Goal: Task Accomplishment & Management: Complete application form

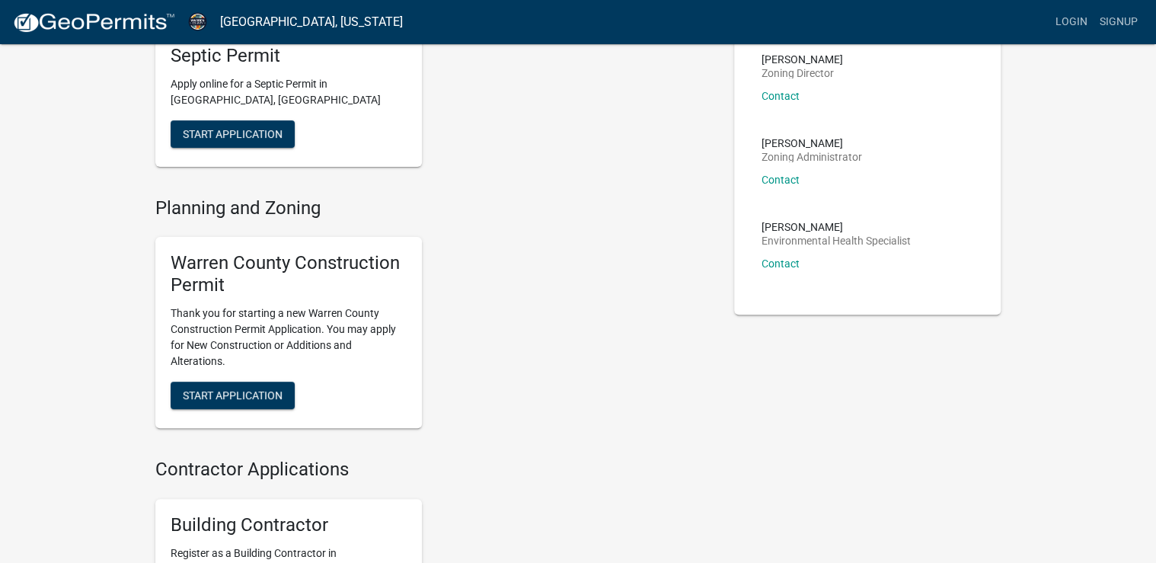
scroll to position [122, 0]
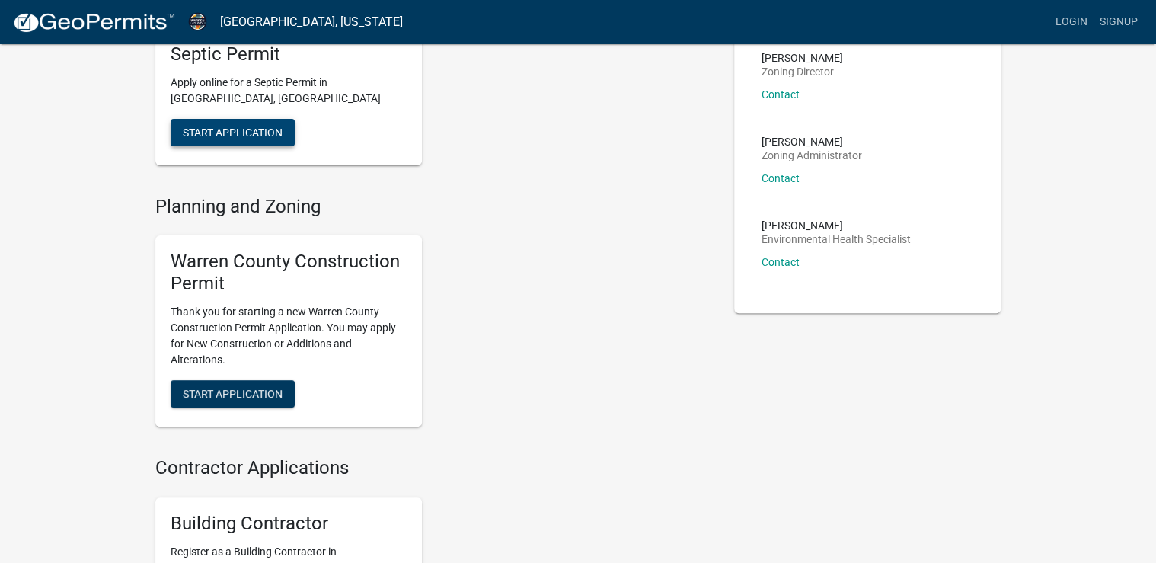
click at [245, 138] on span "Start Application" at bounding box center [233, 132] width 100 height 12
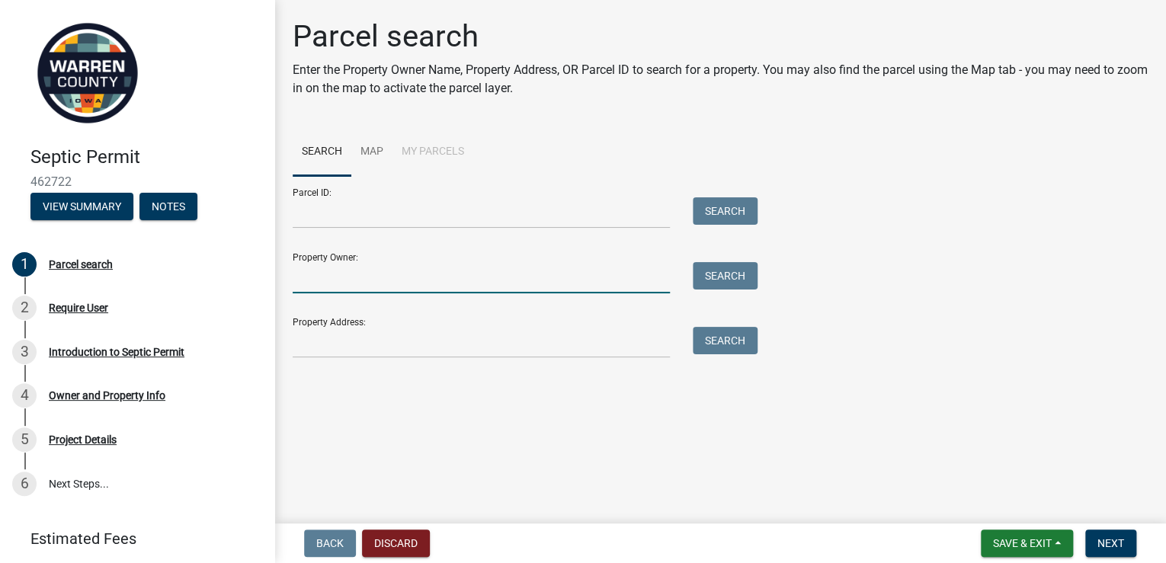
click at [387, 293] on input "Property Owner:" at bounding box center [481, 277] width 377 height 31
type input "[PERSON_NAME] & [PERSON_NAME]"
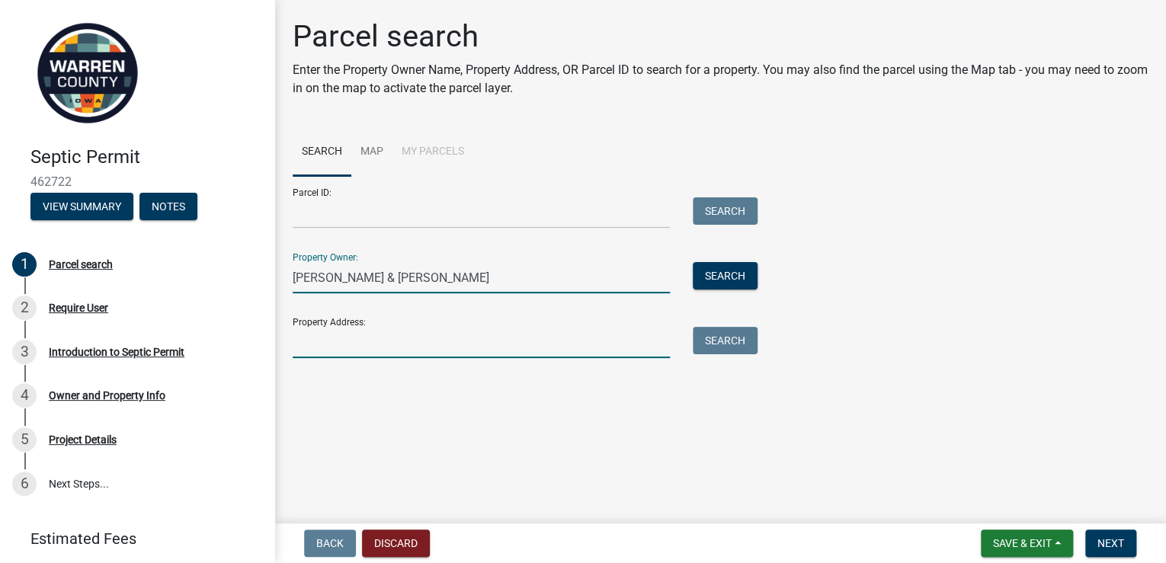
click at [347, 358] on input "Property Address:" at bounding box center [481, 342] width 377 height 31
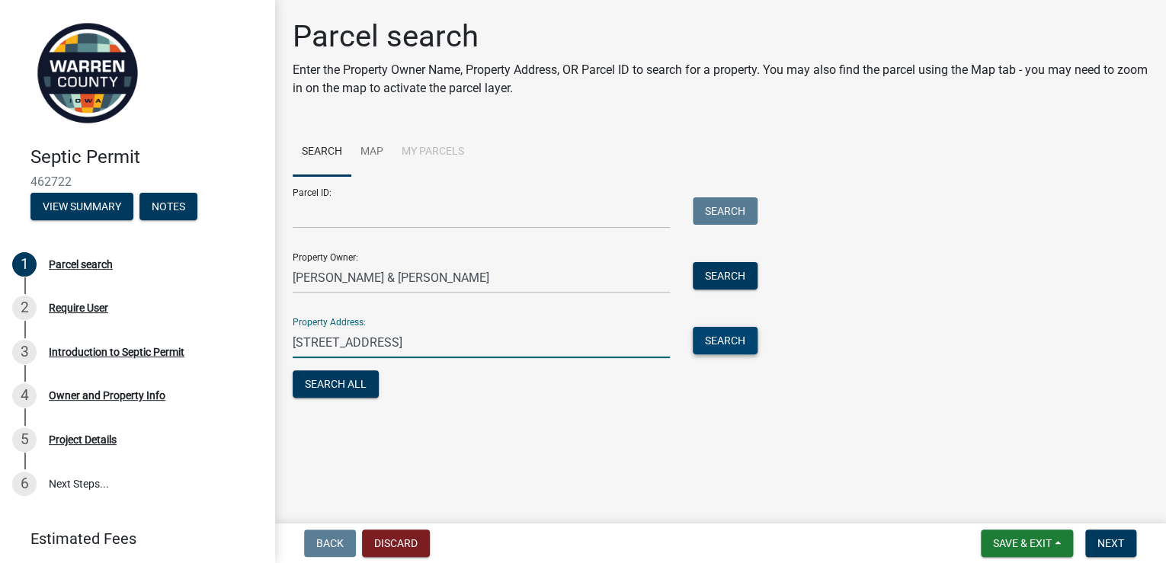
type input "[STREET_ADDRESS]"
click at [747, 354] on button "Search" at bounding box center [725, 340] width 65 height 27
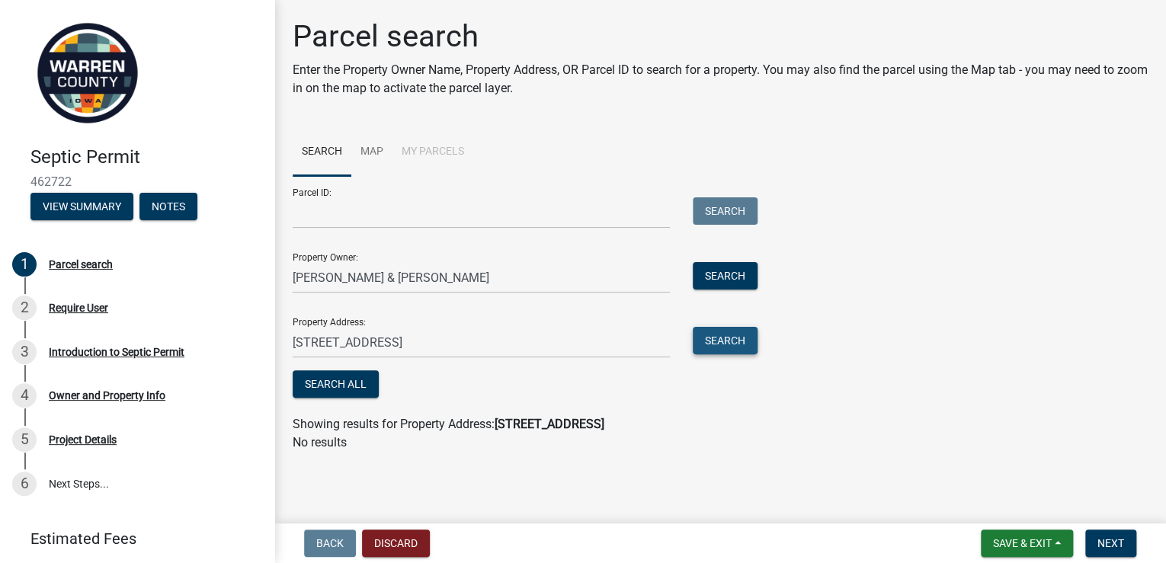
click at [743, 354] on button "Search" at bounding box center [725, 340] width 65 height 27
click at [356, 229] on input "Parcel ID:" at bounding box center [481, 212] width 377 height 31
click at [414, 229] on input "Parcel ID:" at bounding box center [481, 212] width 377 height 31
click at [401, 229] on input "Parcel ID:" at bounding box center [481, 212] width 377 height 31
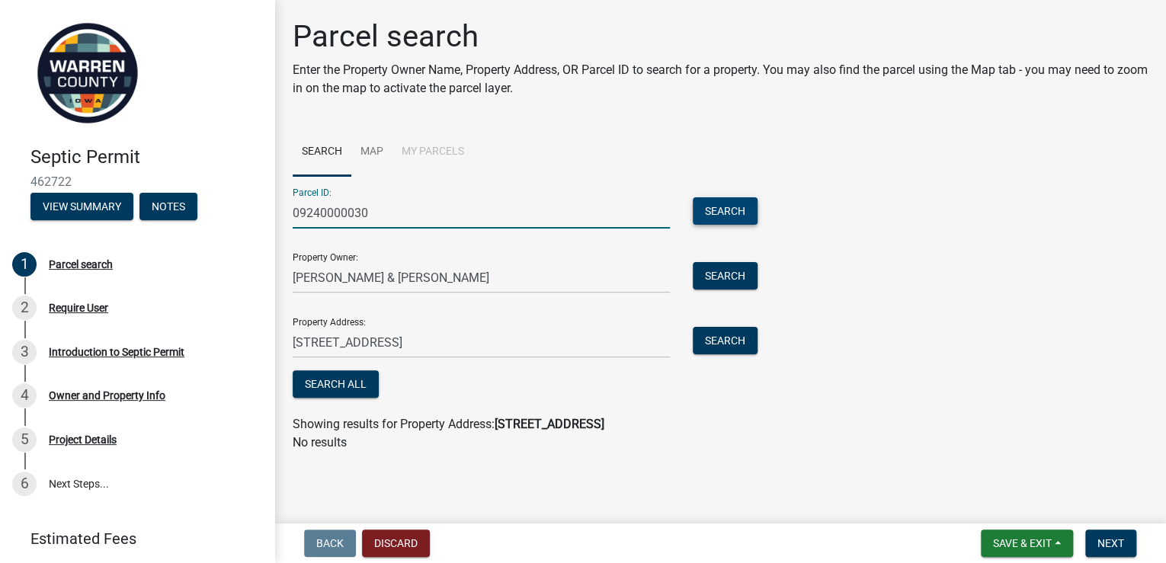
type input "09240000030"
click at [722, 225] on button "Search" at bounding box center [725, 210] width 65 height 27
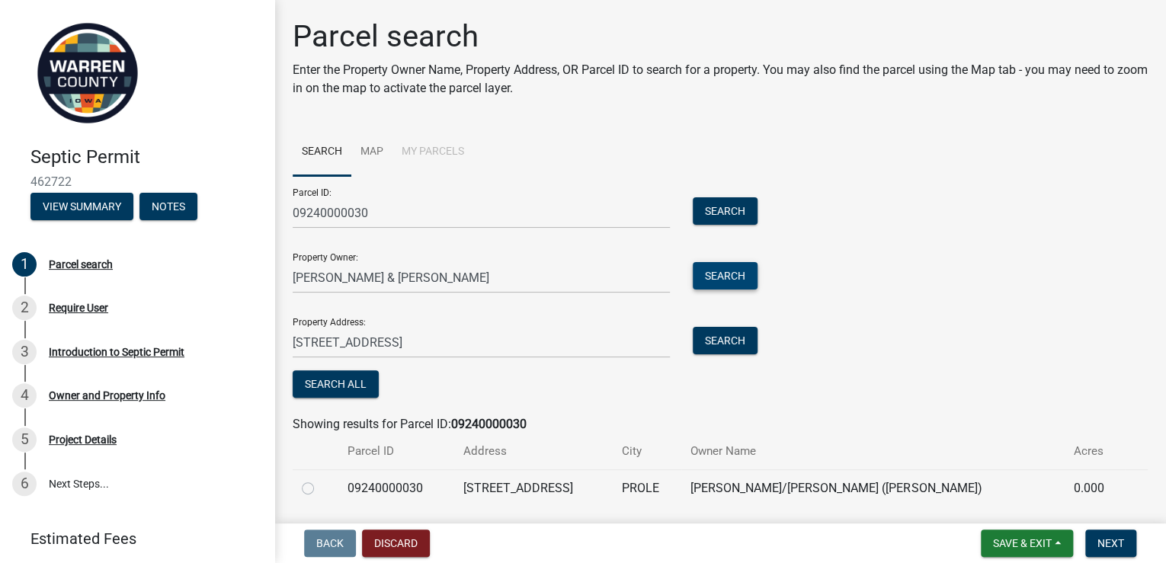
click at [730, 290] on button "Search" at bounding box center [725, 275] width 65 height 27
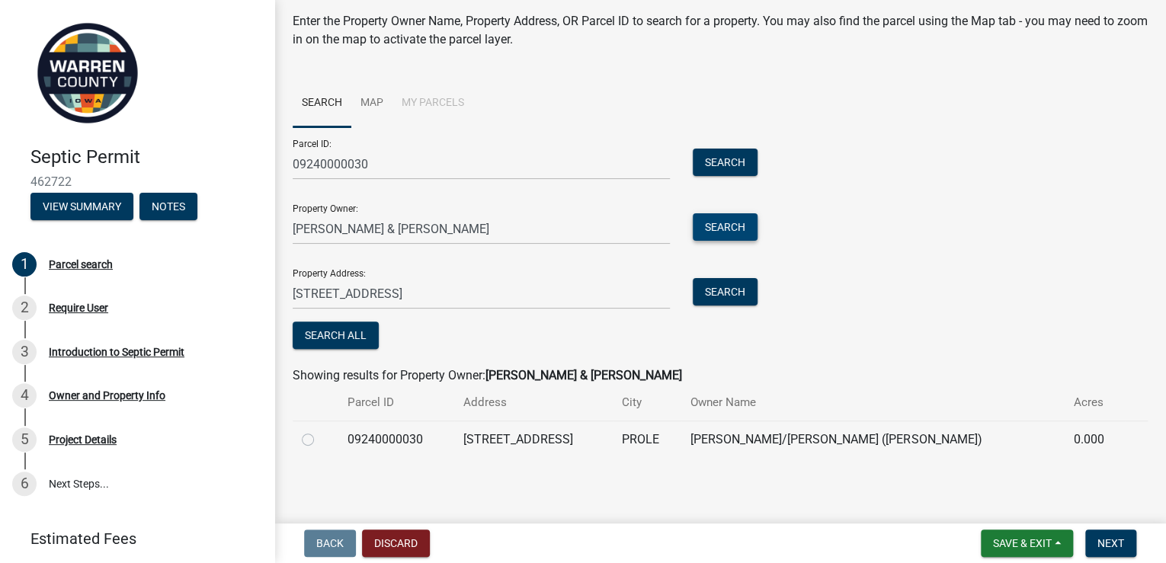
scroll to position [178, 0]
click at [320, 430] on label at bounding box center [320, 430] width 0 height 0
click at [320, 433] on input "radio" at bounding box center [325, 435] width 10 height 10
radio input "true"
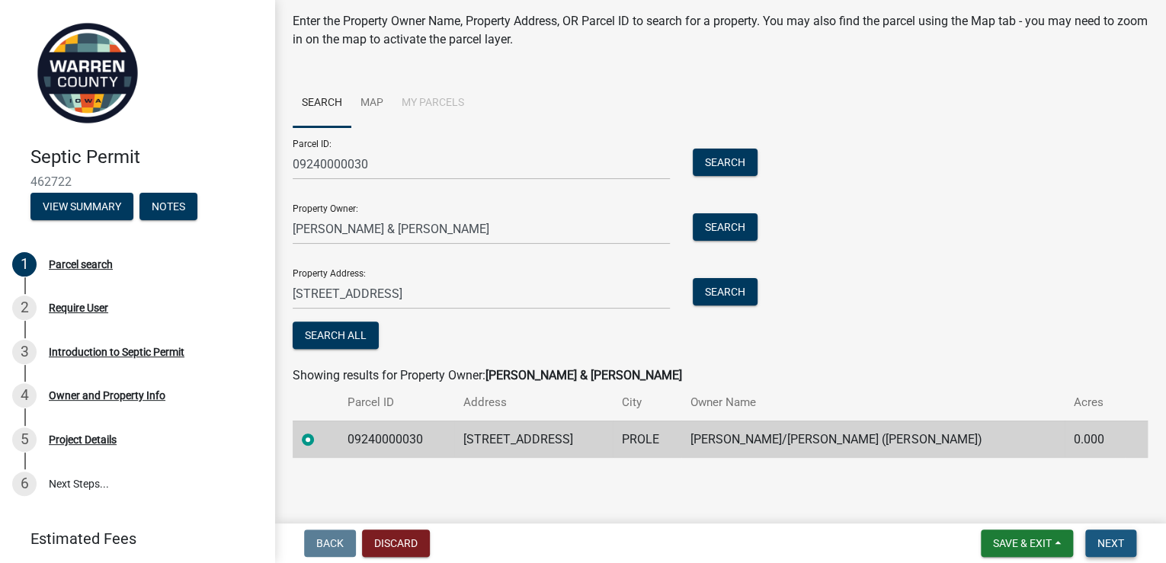
click at [1103, 539] on span "Next" at bounding box center [1110, 543] width 27 height 12
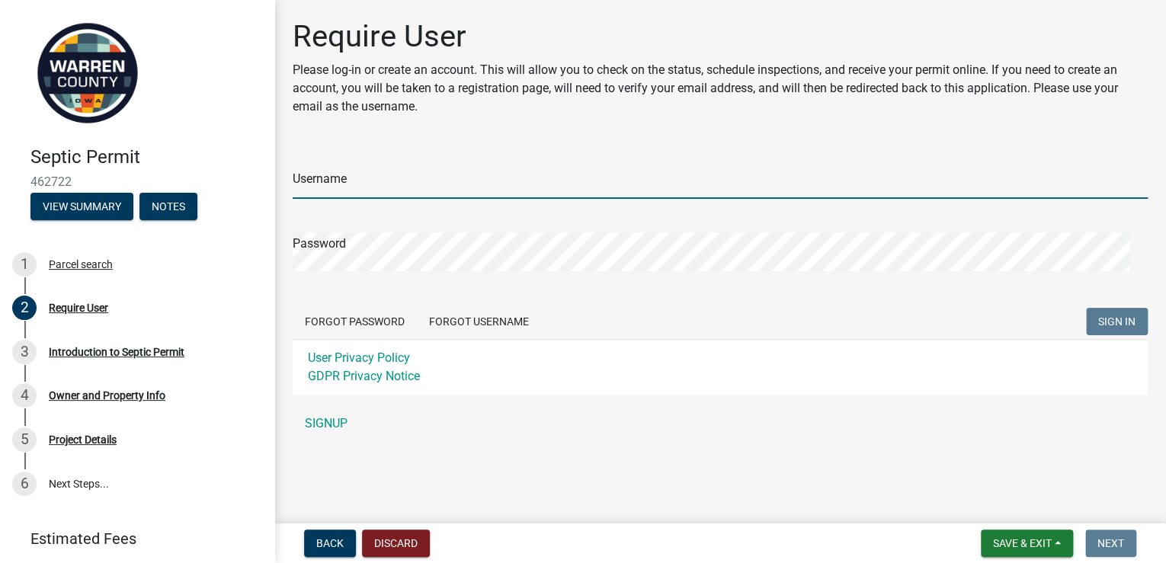
type input "[EMAIL_ADDRESS][DOMAIN_NAME]"
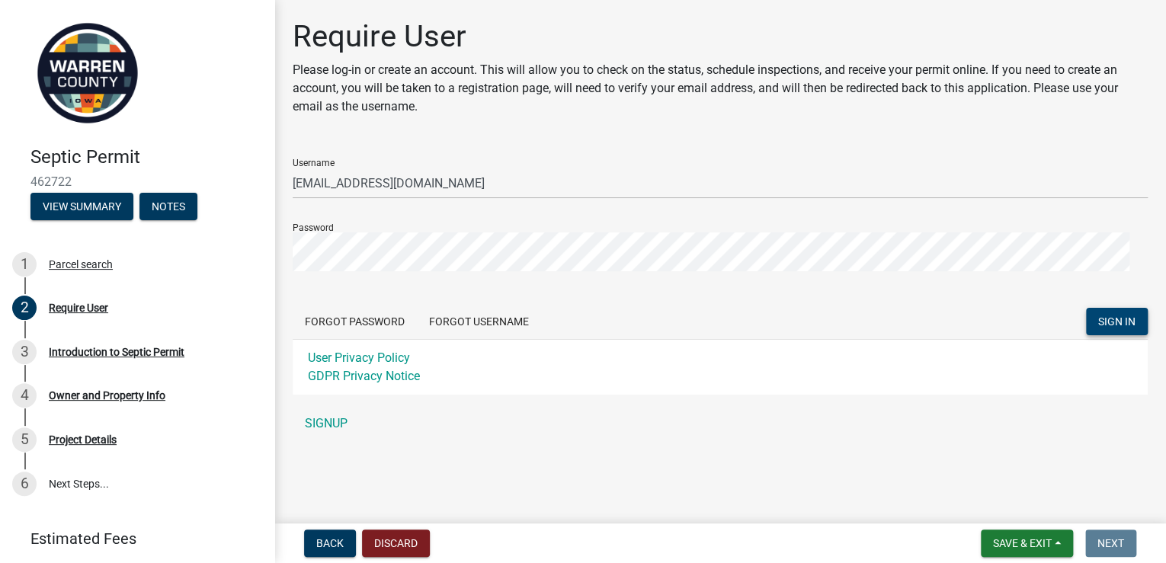
scroll to position [83, 0]
click at [1118, 308] on button "SIGN IN" at bounding box center [1117, 321] width 62 height 27
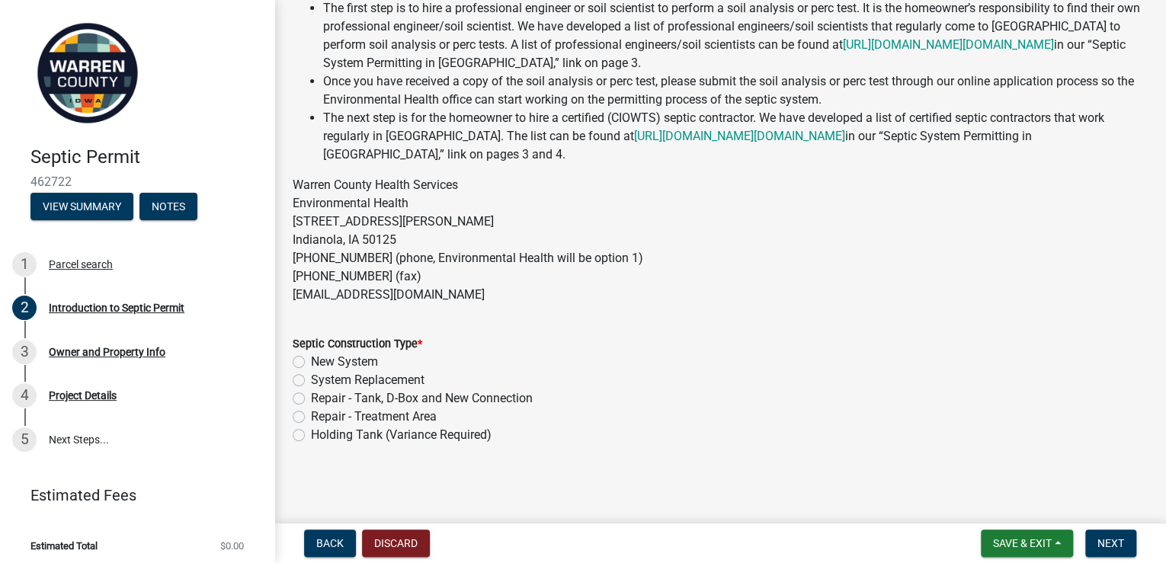
scroll to position [571, 0]
click at [311, 353] on label "New System" at bounding box center [344, 362] width 67 height 18
click at [311, 353] on input "New System" at bounding box center [316, 358] width 10 height 10
radio input "true"
click at [1109, 537] on span "Next" at bounding box center [1110, 543] width 27 height 12
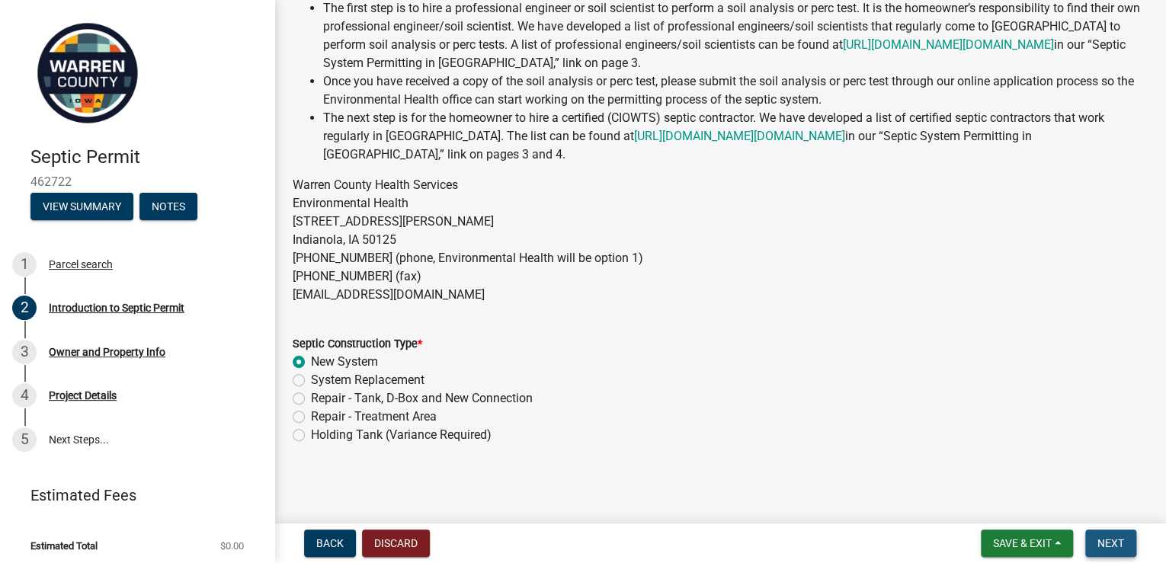
scroll to position [0, 0]
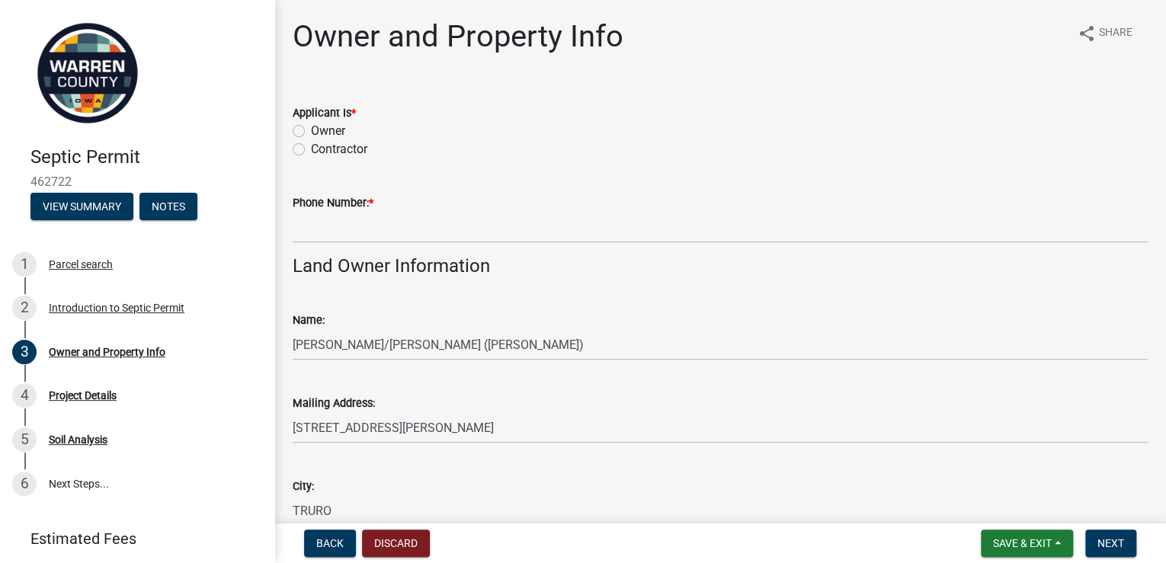
click at [311, 158] on label "Contractor" at bounding box center [339, 149] width 56 height 18
click at [311, 150] on input "Contractor" at bounding box center [316, 145] width 10 height 10
radio input "true"
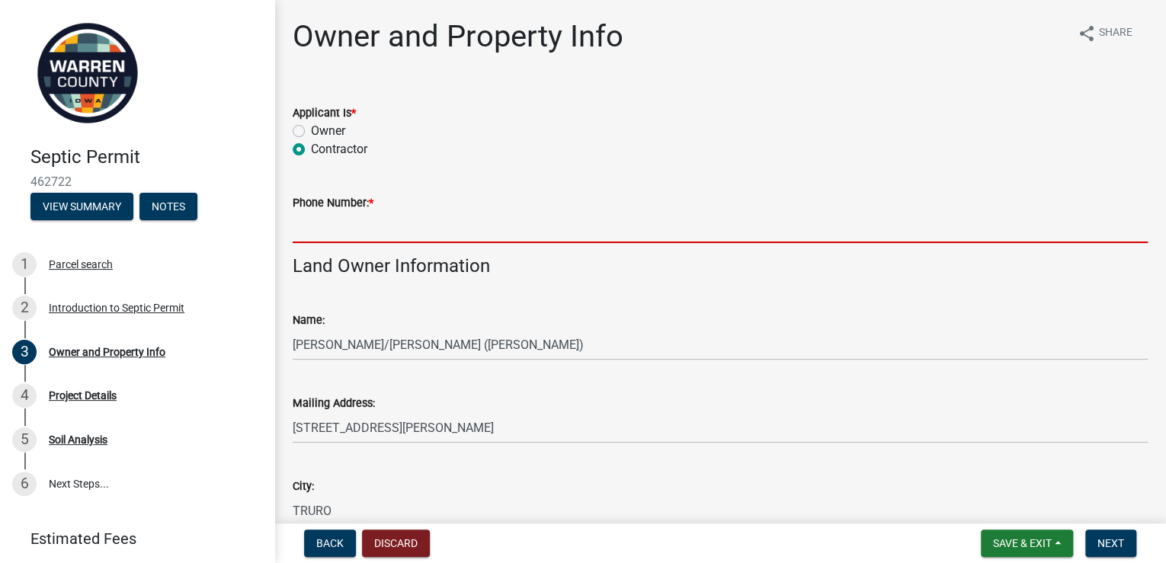
click at [485, 243] on input "Phone Number: *" at bounding box center [720, 227] width 855 height 31
type input "5159759191"
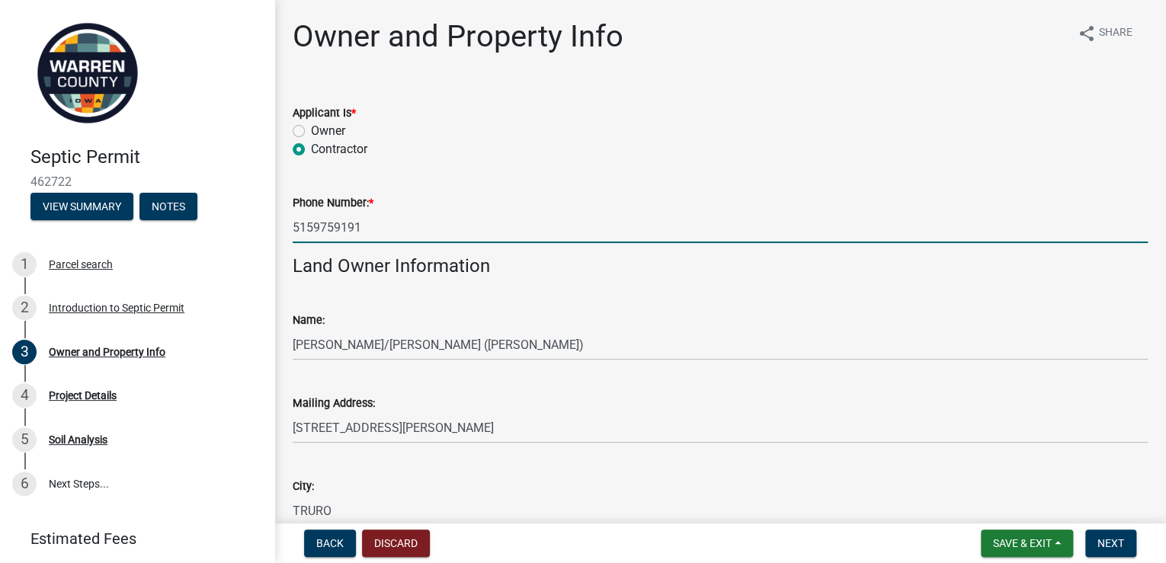
type input "[EMAIL_ADDRESS][DOMAIN_NAME]"
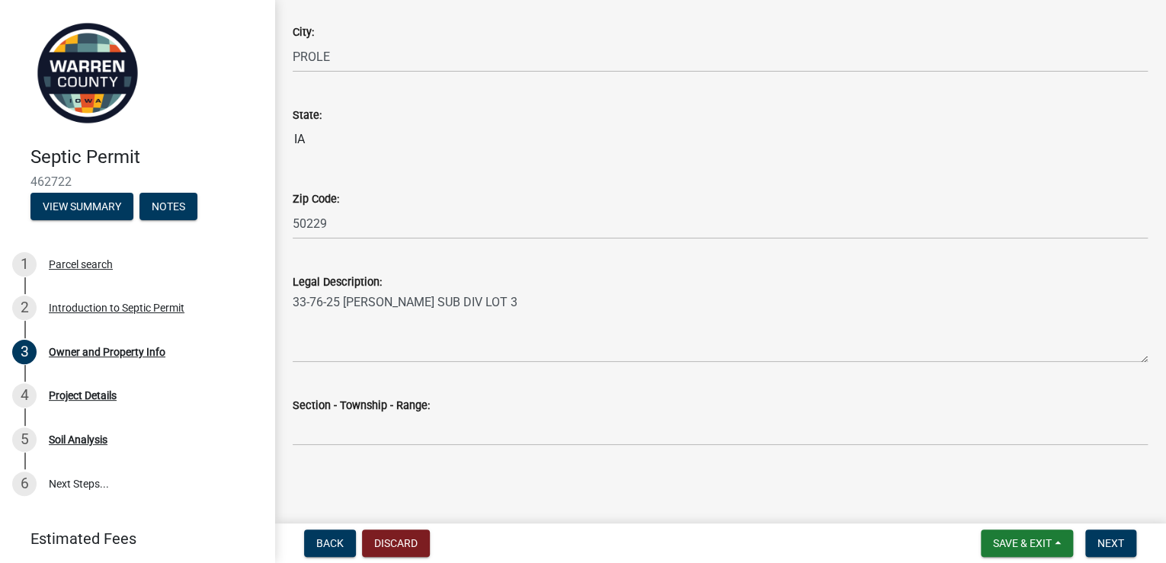
scroll to position [1345, 0]
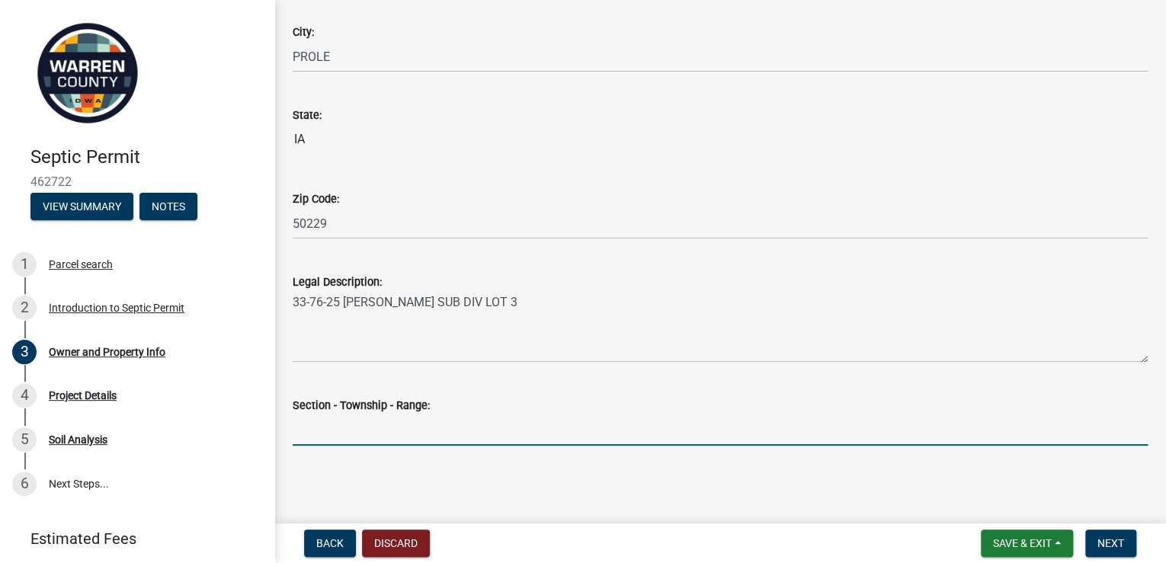
click at [381, 430] on input "Section - Township - Range:" at bounding box center [720, 429] width 855 height 31
click at [622, 168] on div "Zip Code: 50229" at bounding box center [720, 203] width 855 height 71
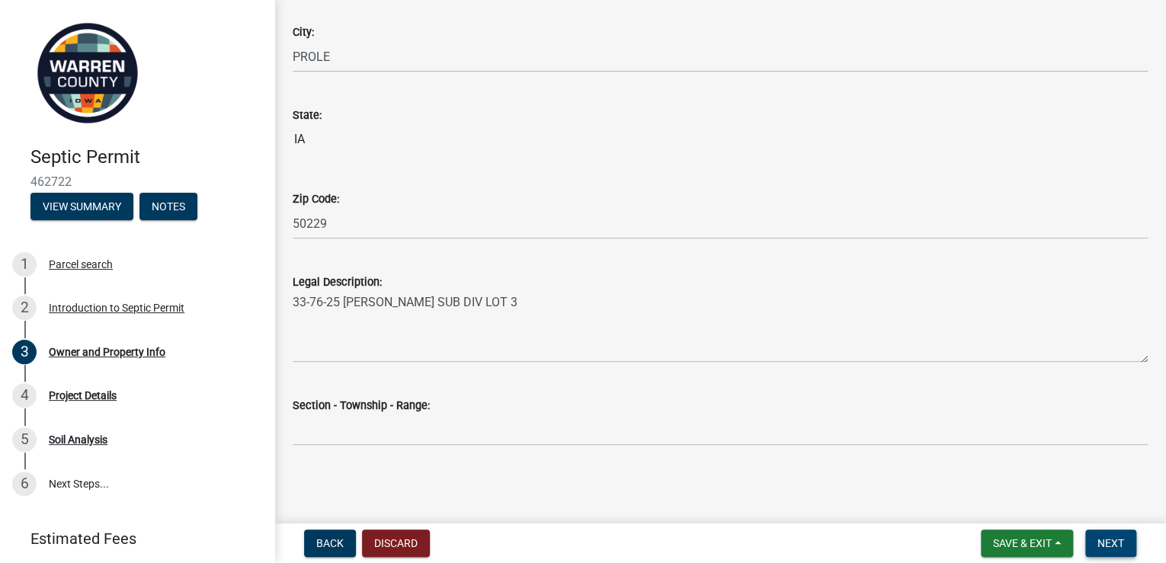
click at [1101, 542] on span "Next" at bounding box center [1110, 543] width 27 height 12
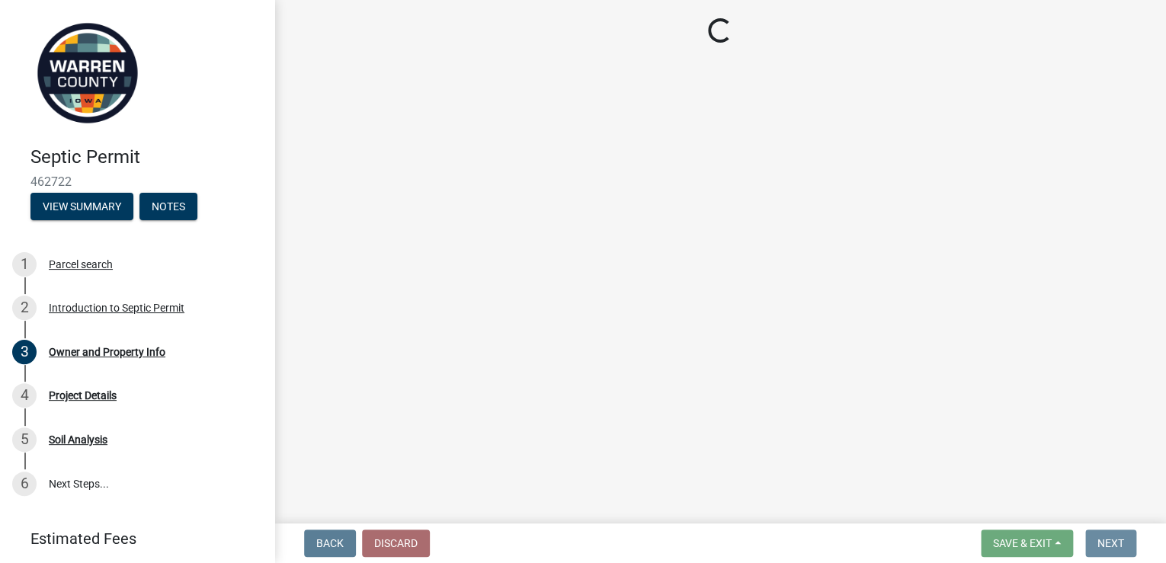
scroll to position [0, 0]
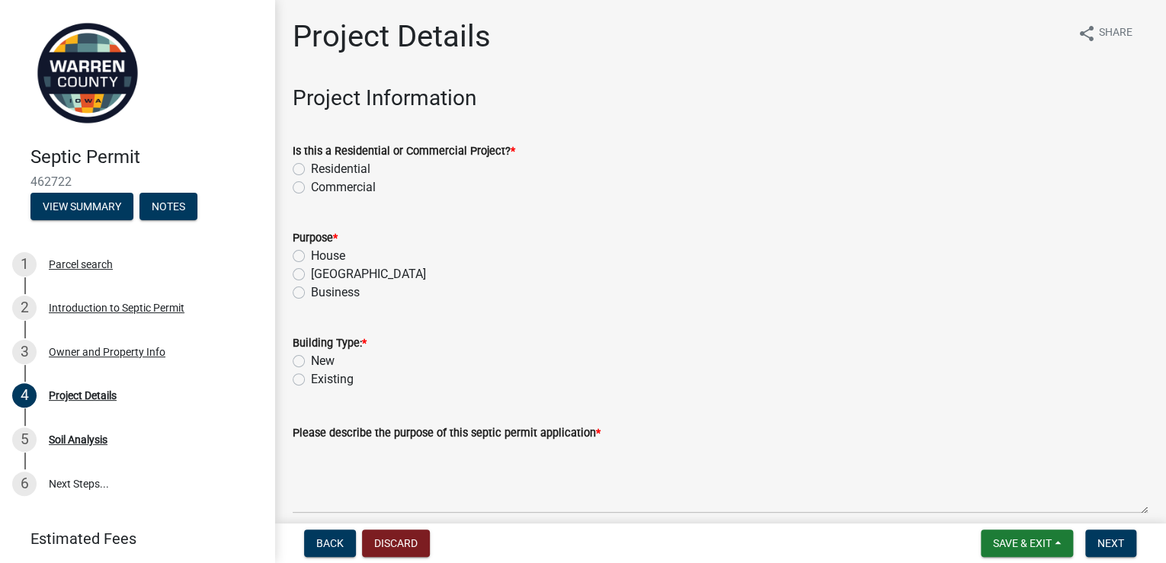
click at [311, 178] on label "Residential" at bounding box center [340, 169] width 59 height 18
click at [311, 170] on input "Residential" at bounding box center [316, 165] width 10 height 10
radio input "true"
click at [311, 265] on label "House" at bounding box center [328, 256] width 34 height 18
click at [311, 257] on input "House" at bounding box center [316, 252] width 10 height 10
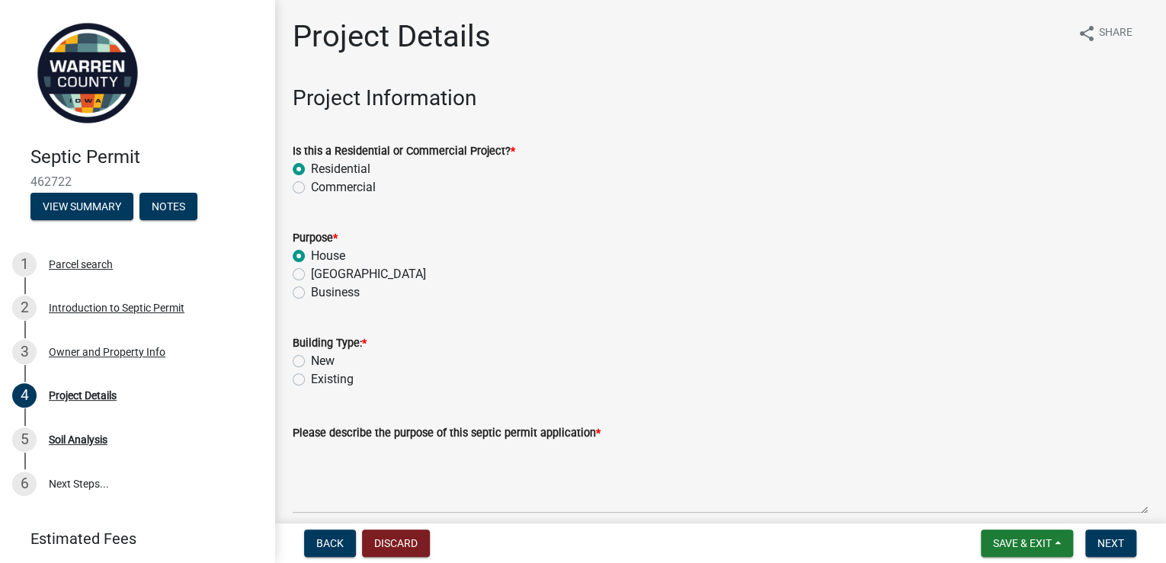
radio input "true"
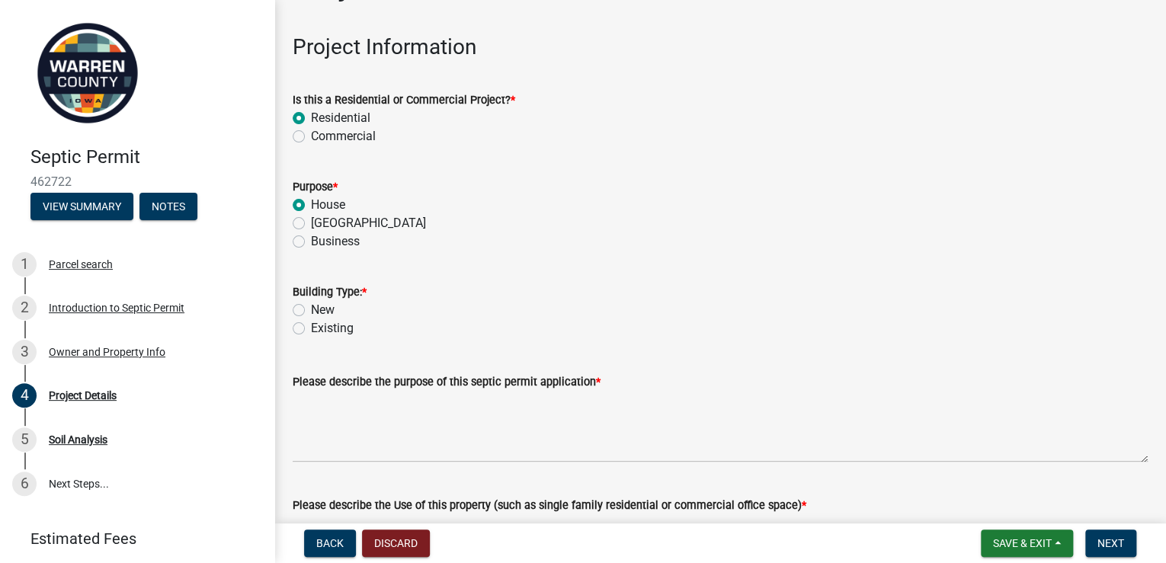
scroll to position [122, 0]
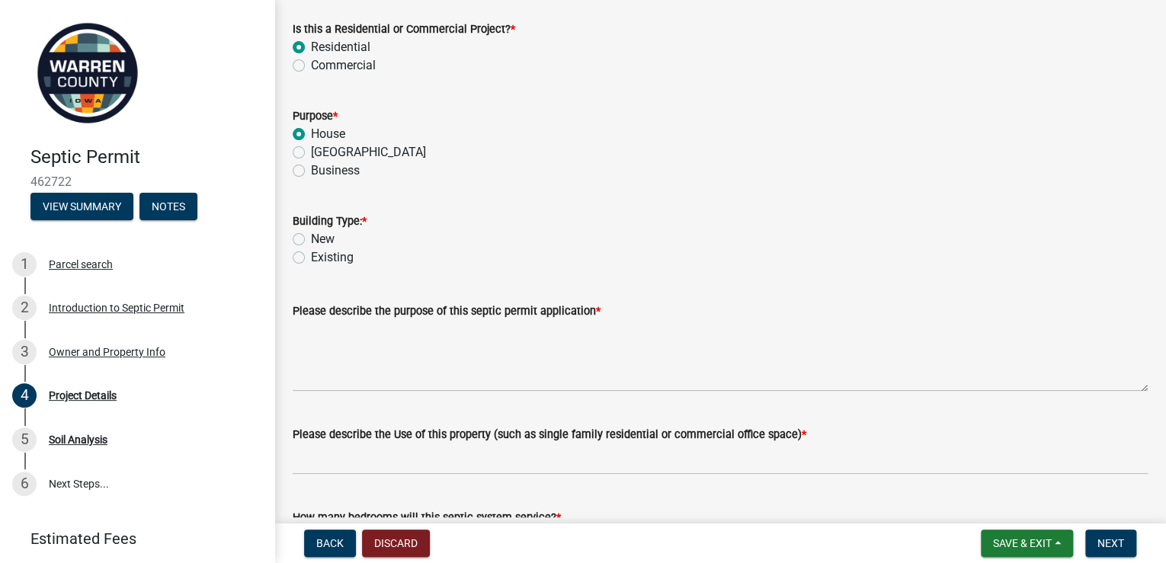
click at [311, 248] on label "New" at bounding box center [323, 239] width 24 height 18
click at [311, 240] on input "New" at bounding box center [316, 235] width 10 height 10
radio input "true"
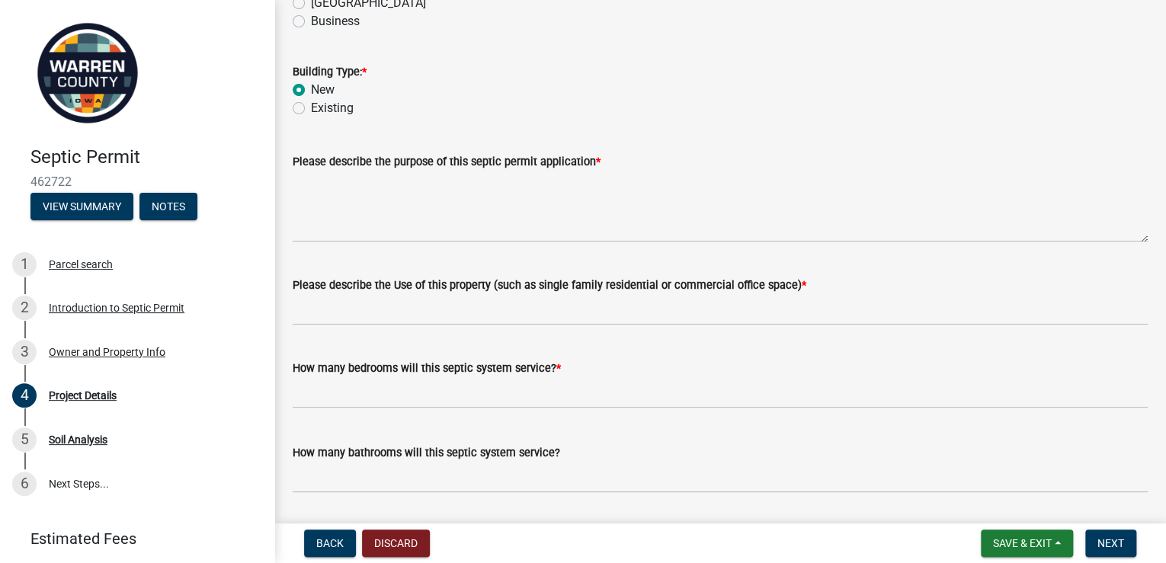
scroll to position [305, 0]
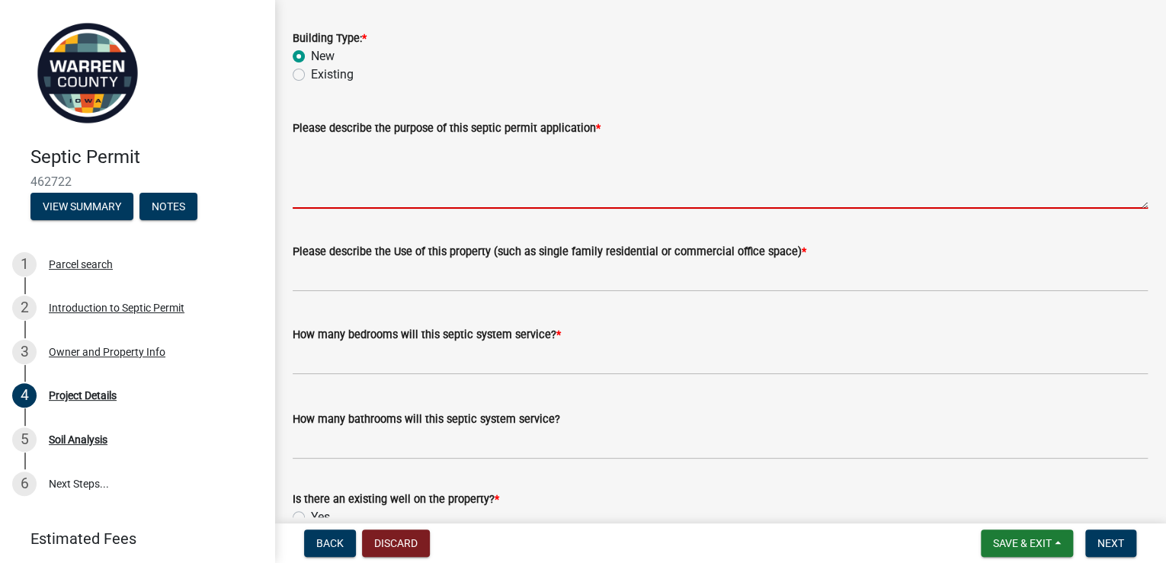
click at [381, 209] on textarea "Please describe the purpose of this septic permit application *" at bounding box center [720, 173] width 855 height 72
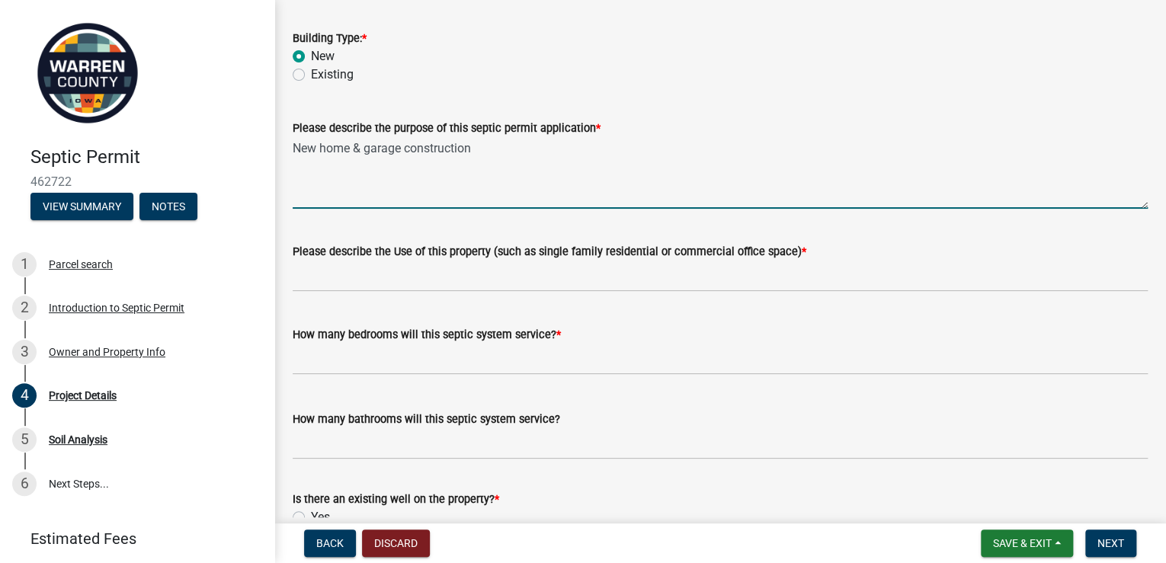
type textarea "New home & garage construction"
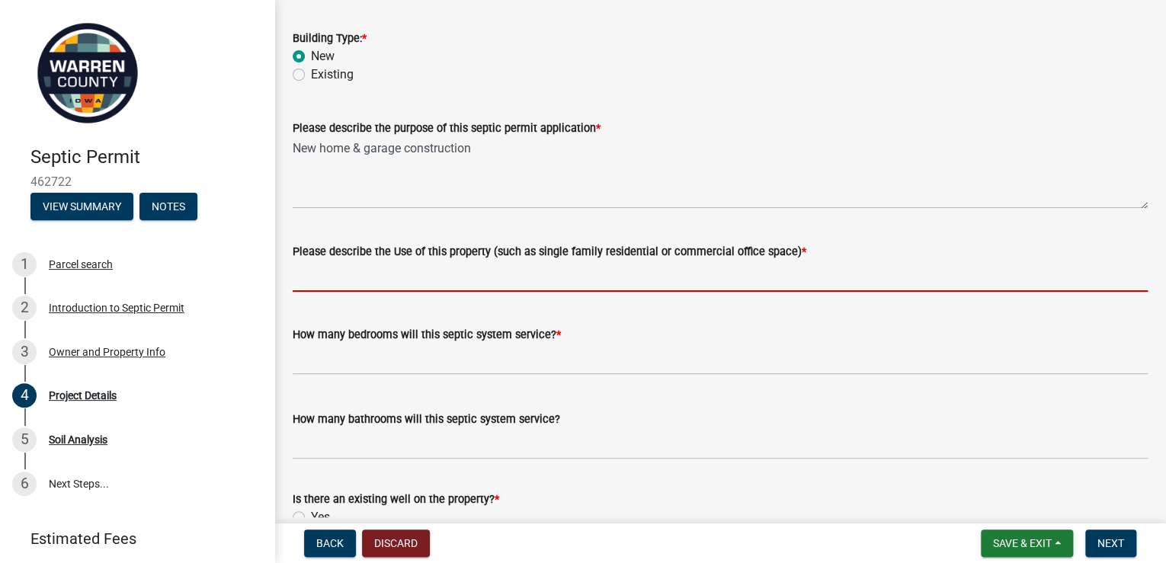
click at [382, 292] on input "Please describe the Use of this property (such as single family residential or …" at bounding box center [720, 276] width 855 height 31
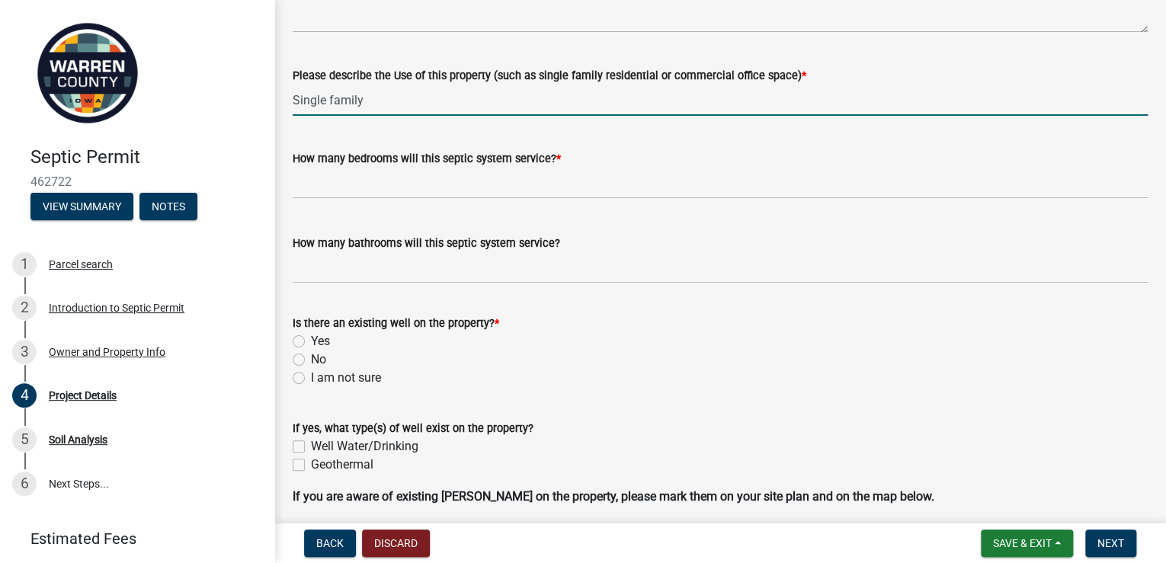
scroll to position [488, 0]
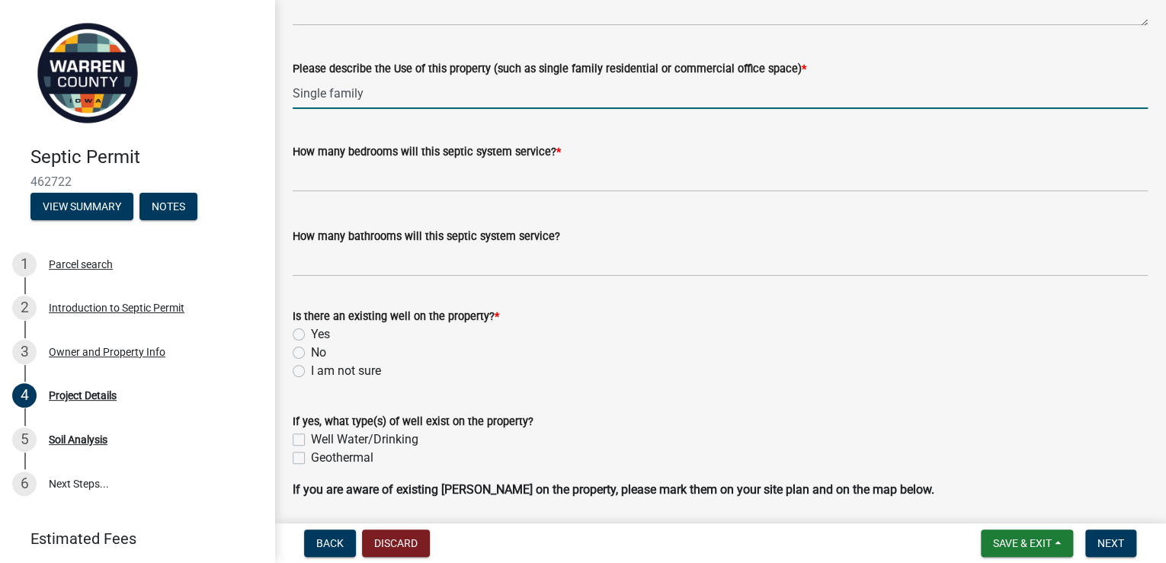
type input "Single family"
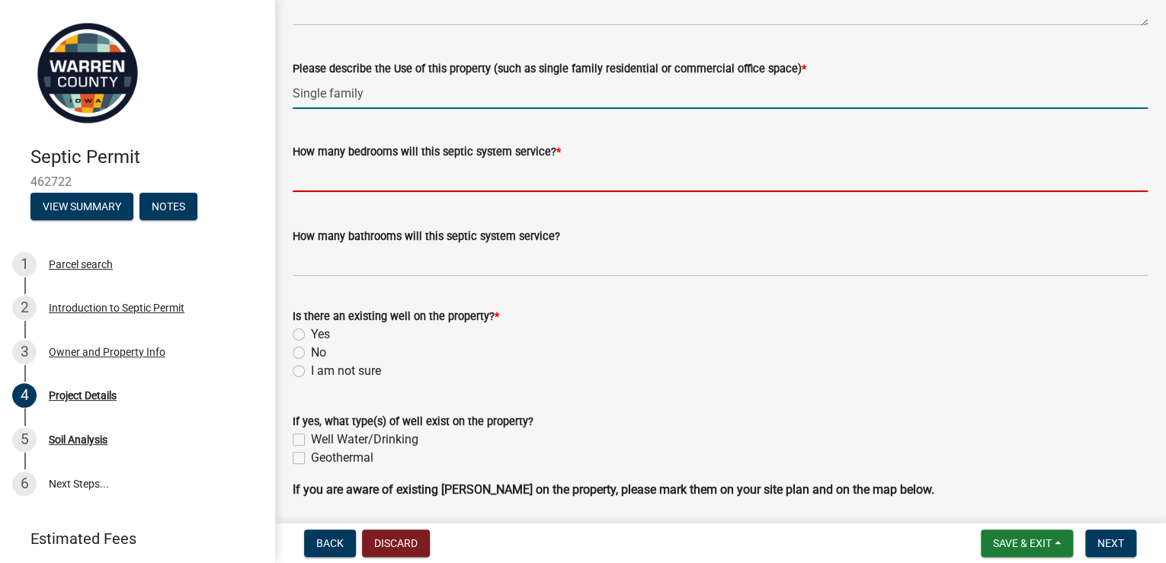
click at [664, 192] on input "text" at bounding box center [720, 176] width 855 height 31
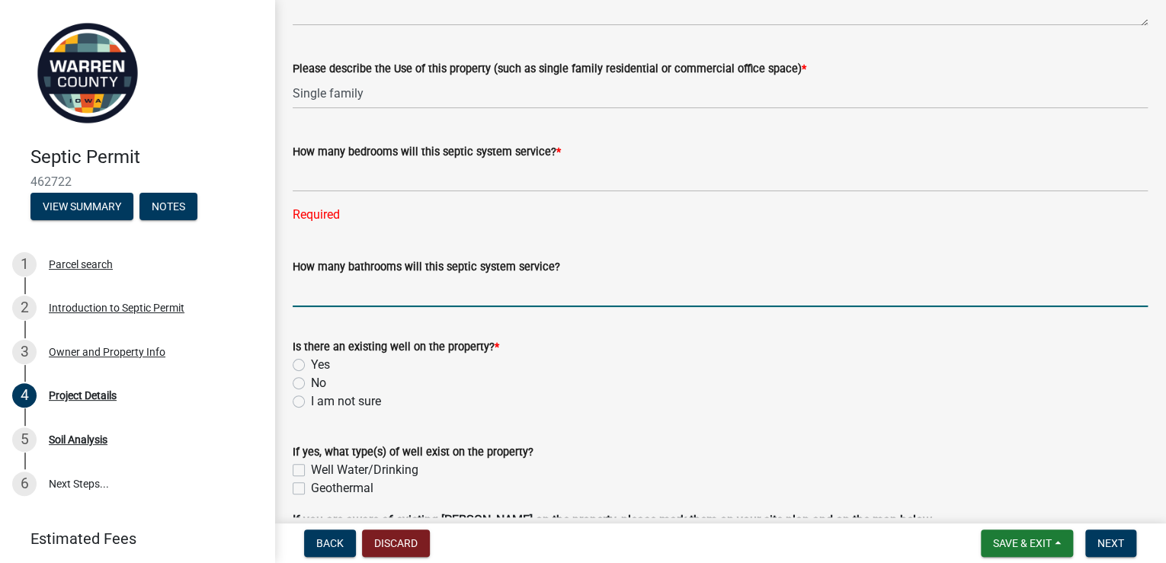
click at [391, 307] on form "How many bathrooms will this septic system service?" at bounding box center [720, 283] width 855 height 50
type input "3"
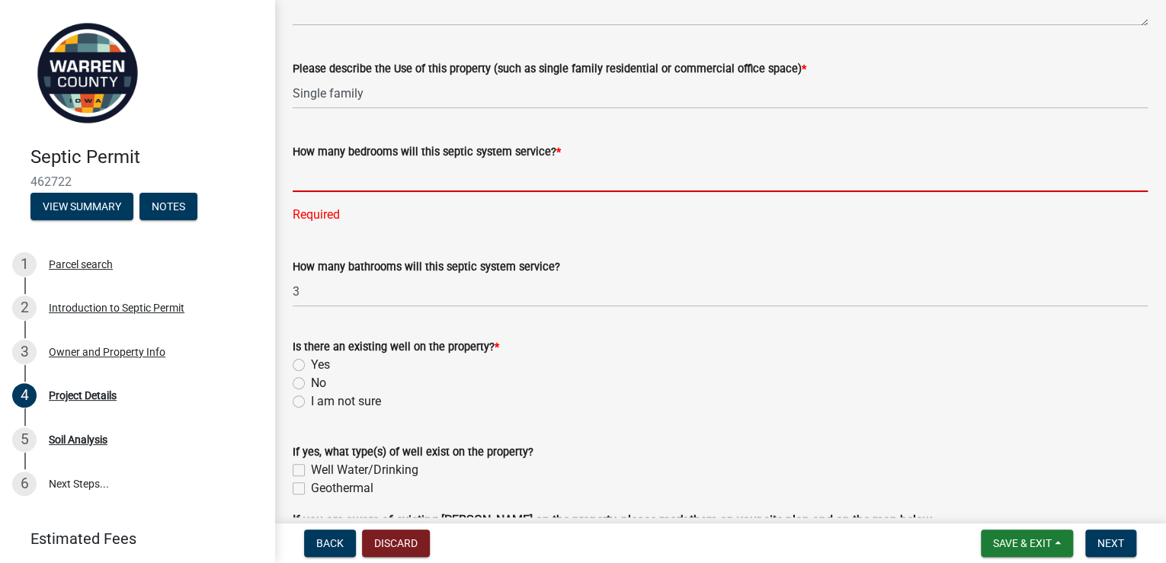
click at [350, 192] on input "text" at bounding box center [720, 176] width 855 height 31
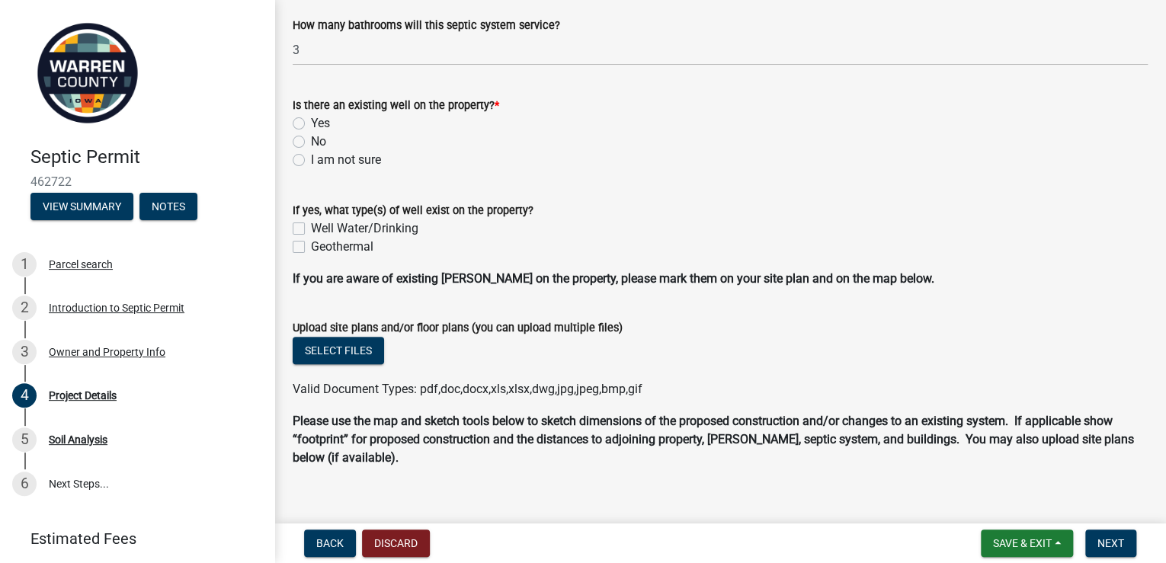
scroll to position [731, 0]
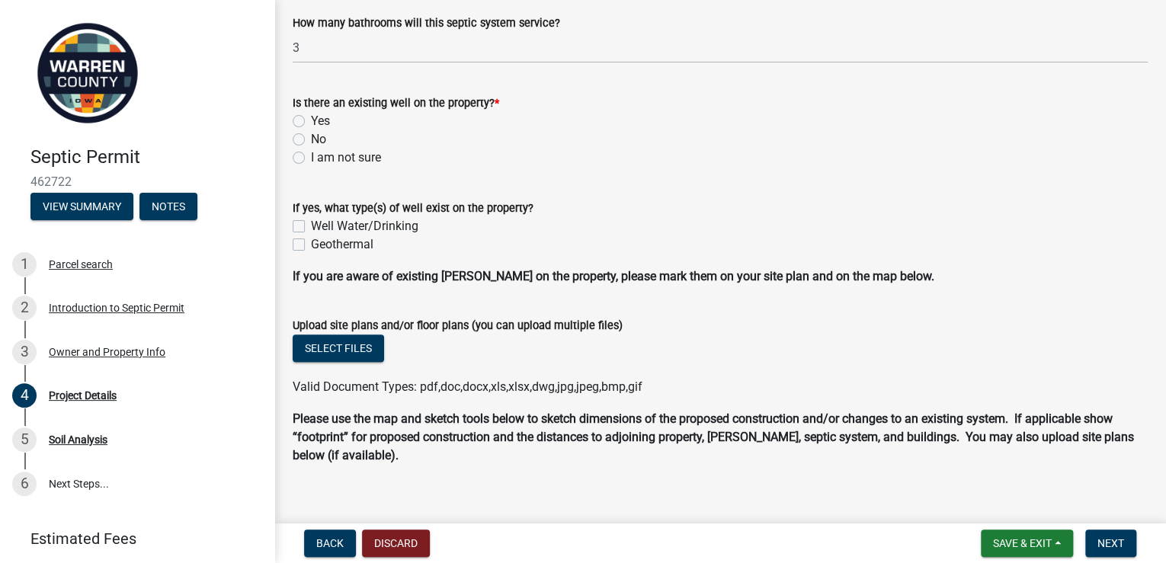
type input "3"
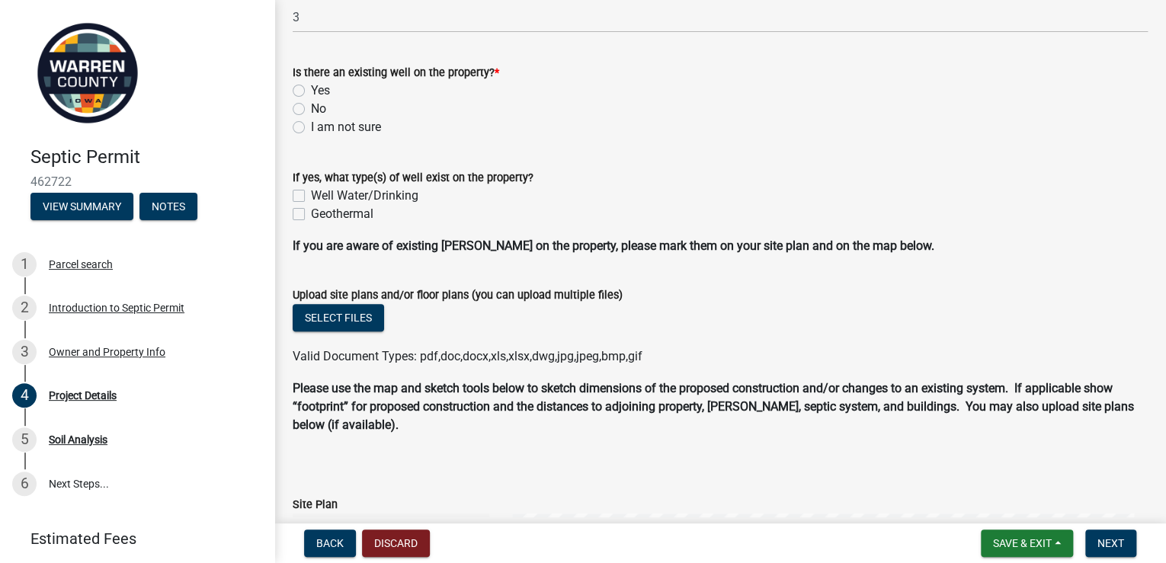
click at [306, 150] on wm-data-entity-input "Is there an existing well on the property? * Yes No I am not sure" at bounding box center [720, 97] width 855 height 105
drag, startPoint x: 302, startPoint y: 312, endPoint x: 311, endPoint y: 352, distance: 40.7
click at [311, 118] on label "No" at bounding box center [318, 109] width 15 height 18
click at [311, 110] on input "No" at bounding box center [316, 105] width 10 height 10
radio input "true"
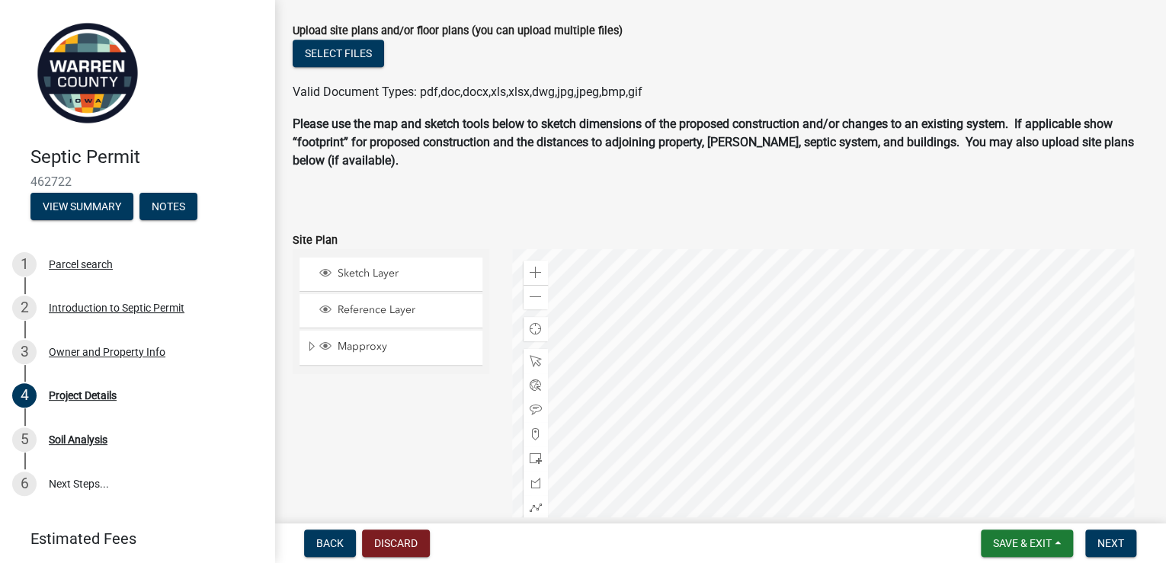
scroll to position [1036, 0]
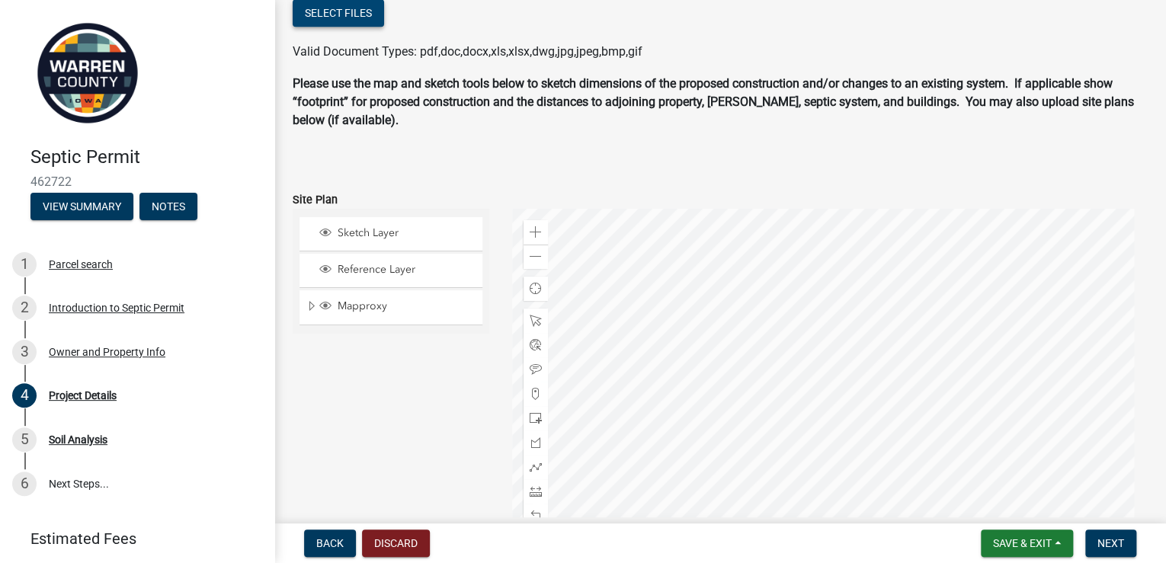
click at [369, 27] on button "Select files" at bounding box center [338, 12] width 91 height 27
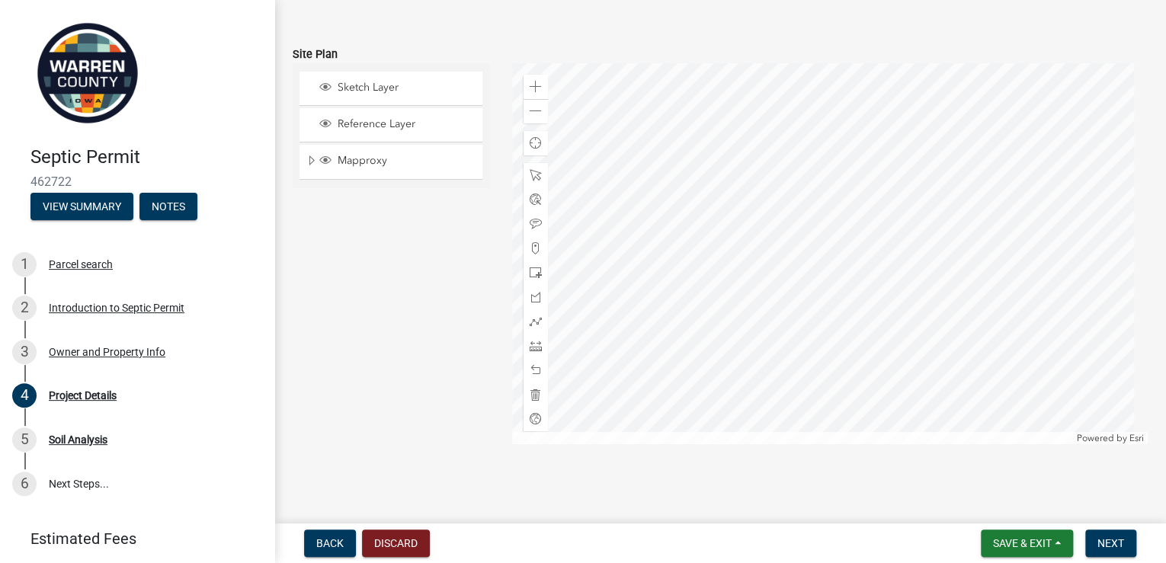
scroll to position [1567, 0]
click at [536, 267] on span at bounding box center [535, 273] width 12 height 12
click at [817, 271] on div at bounding box center [829, 253] width 635 height 381
click at [536, 341] on span at bounding box center [535, 346] width 12 height 12
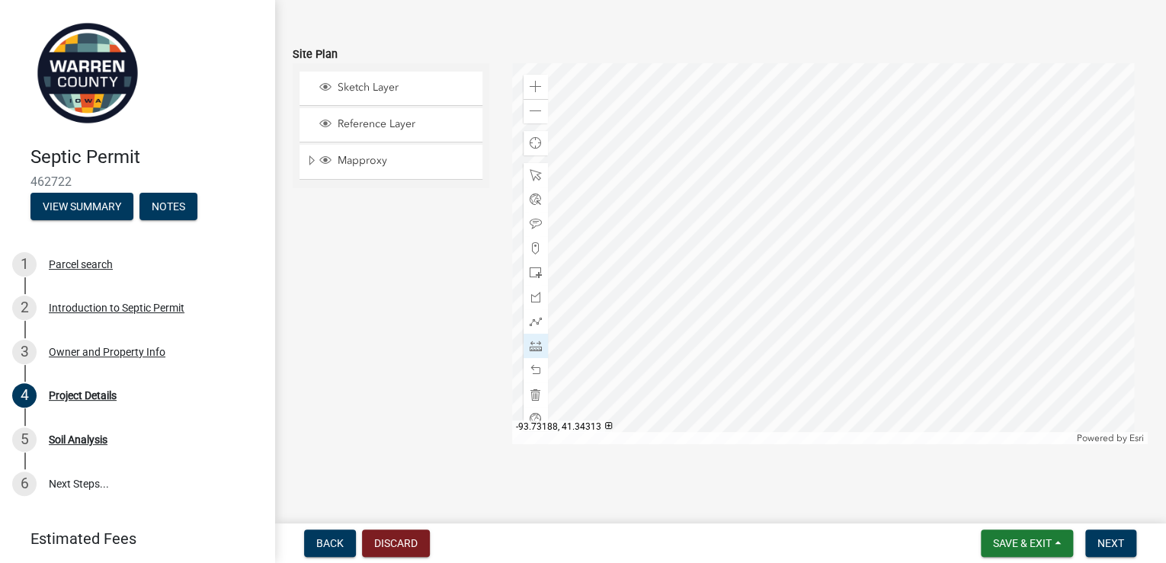
click at [860, 235] on div at bounding box center [829, 253] width 635 height 381
click at [536, 171] on span at bounding box center [535, 175] width 12 height 12
click at [824, 298] on div at bounding box center [829, 253] width 635 height 381
click at [820, 297] on div at bounding box center [829, 253] width 635 height 381
click at [821, 272] on div at bounding box center [829, 253] width 635 height 381
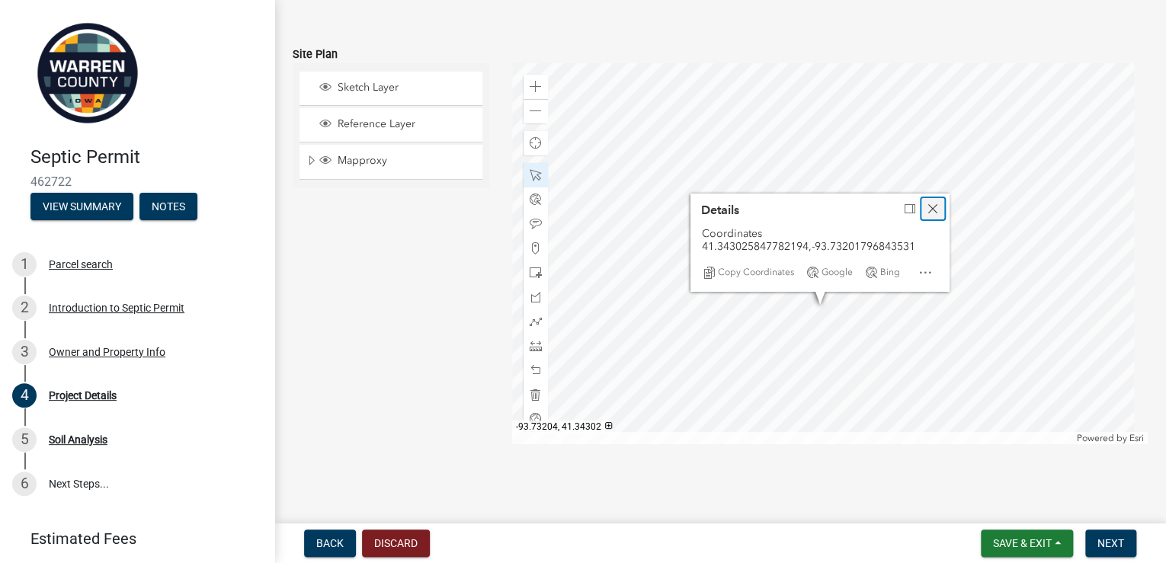
click at [929, 198] on div "Close" at bounding box center [932, 208] width 23 height 21
click at [822, 296] on div at bounding box center [829, 253] width 635 height 381
click at [801, 286] on div at bounding box center [829, 253] width 635 height 381
click at [832, 270] on div at bounding box center [829, 253] width 635 height 381
click at [798, 300] on div at bounding box center [829, 253] width 635 height 381
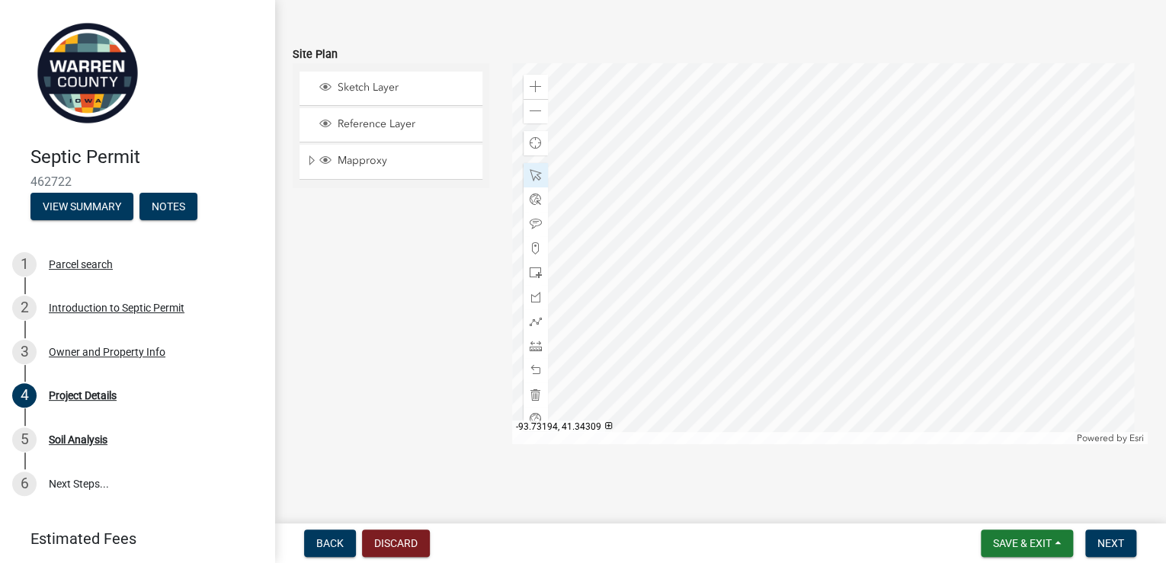
click at [846, 250] on div at bounding box center [829, 253] width 635 height 381
click at [1099, 542] on span "Next" at bounding box center [1110, 543] width 27 height 12
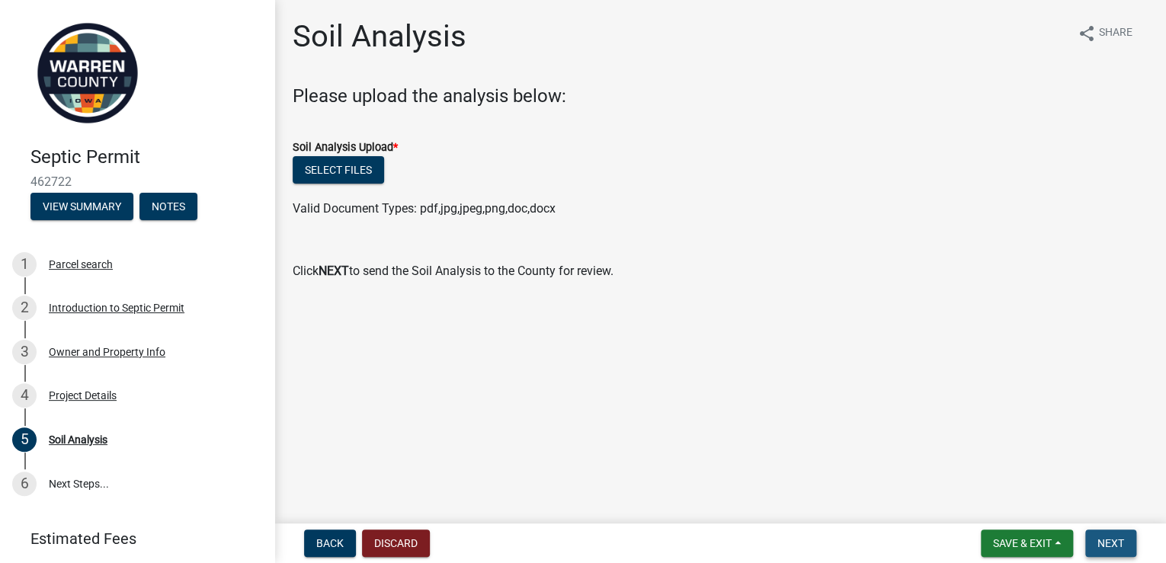
click at [1097, 537] on span "Next" at bounding box center [1110, 543] width 27 height 12
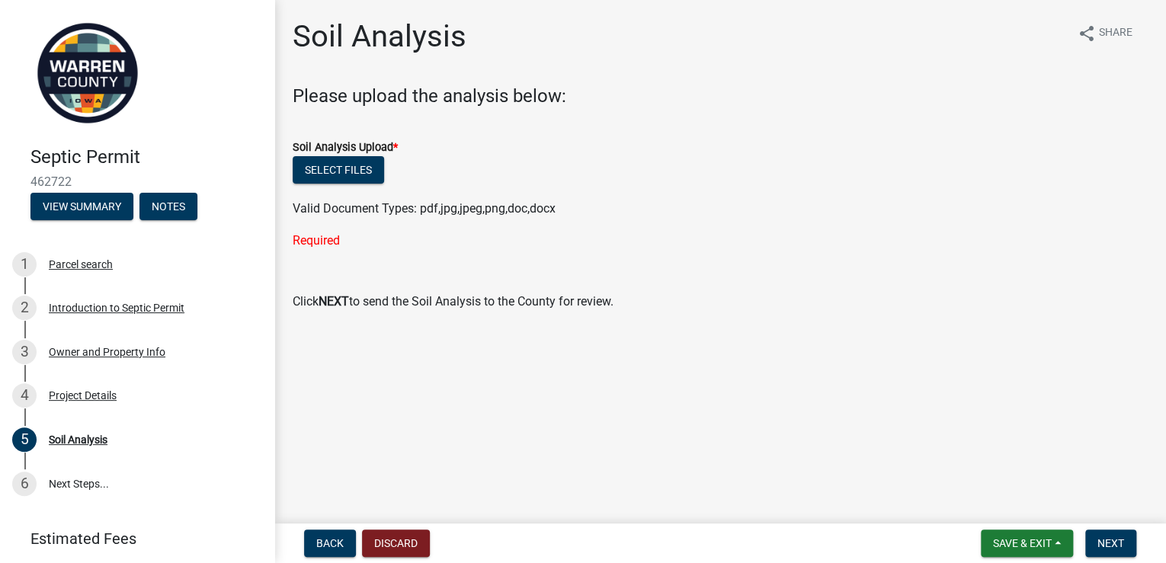
click at [408, 250] on div "Soil Analysis Upload * Select files Valid Document Types: pdf,jpg,jpeg,png,doc,…" at bounding box center [720, 185] width 855 height 130
click at [993, 539] on span "Save & Exit" at bounding box center [1022, 543] width 59 height 12
click at [975, 485] on button "Save & Exit" at bounding box center [1012, 496] width 122 height 37
